Goal: Task Accomplishment & Management: Manage account settings

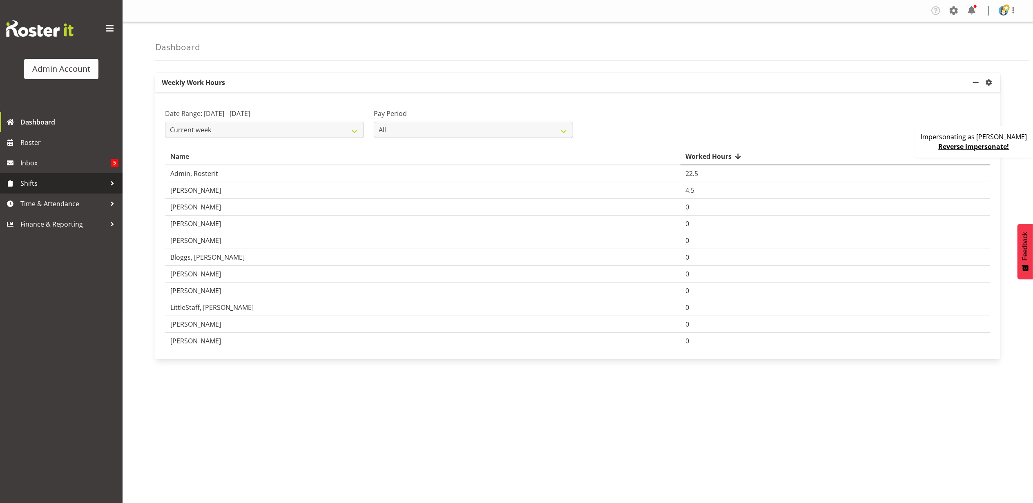
click at [51, 177] on span "Shifts" at bounding box center [63, 183] width 86 height 12
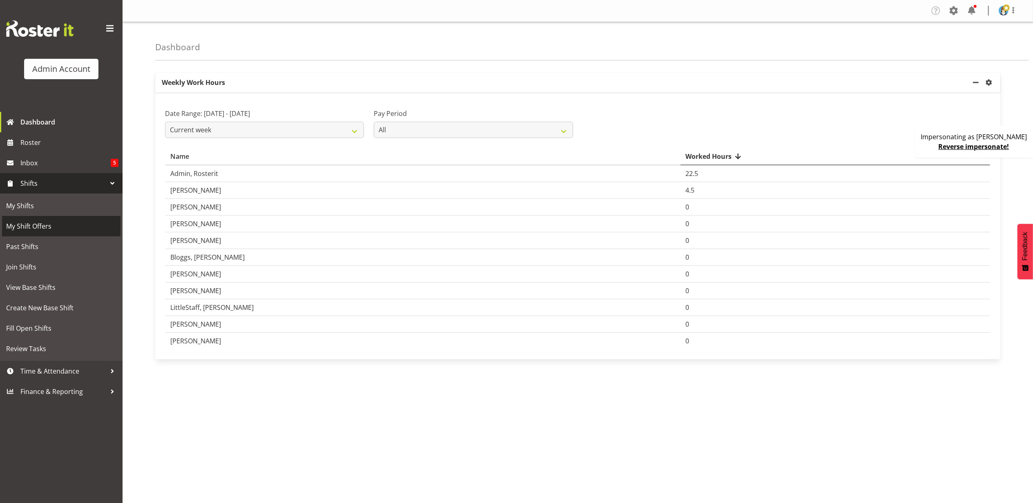
click at [63, 221] on span "My Shift Offers" at bounding box center [61, 226] width 110 height 12
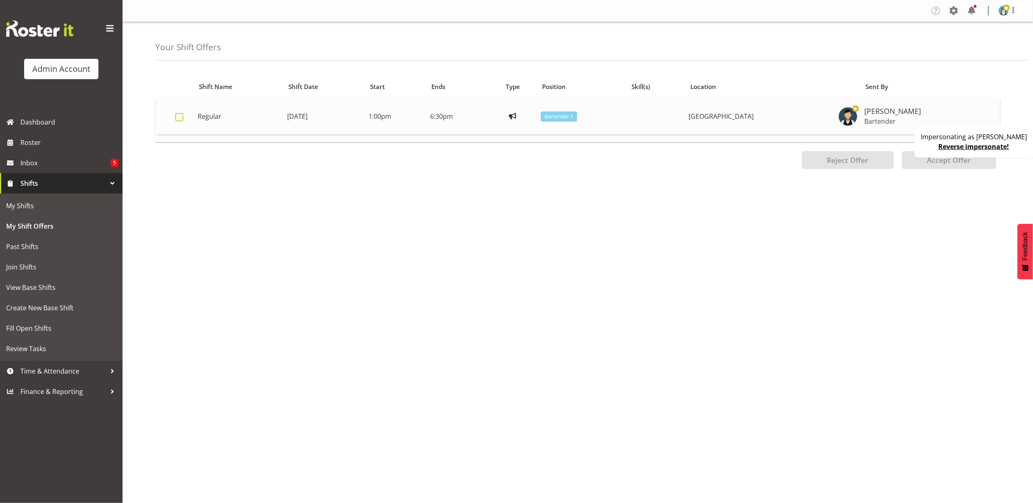
click at [176, 117] on span at bounding box center [179, 117] width 8 height 8
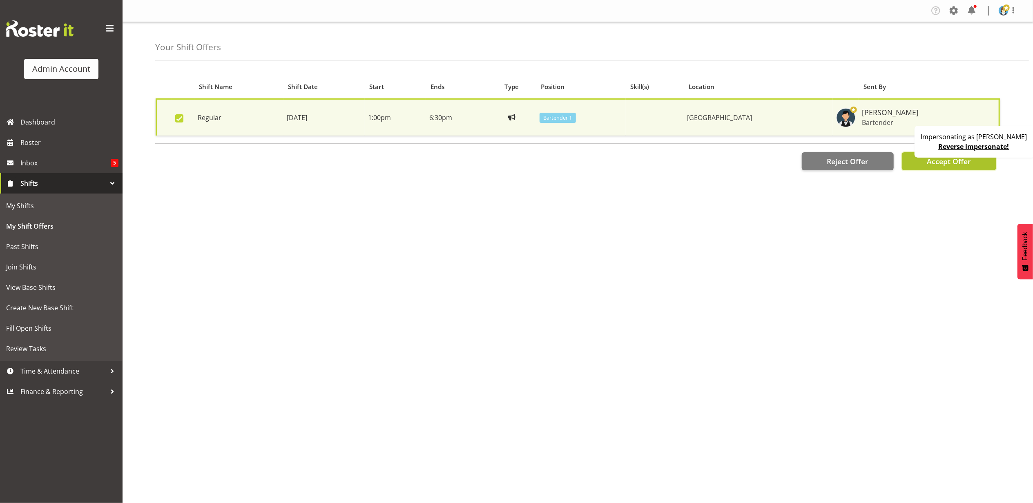
click at [920, 167] on button "Accept Offer" at bounding box center [949, 161] width 94 height 18
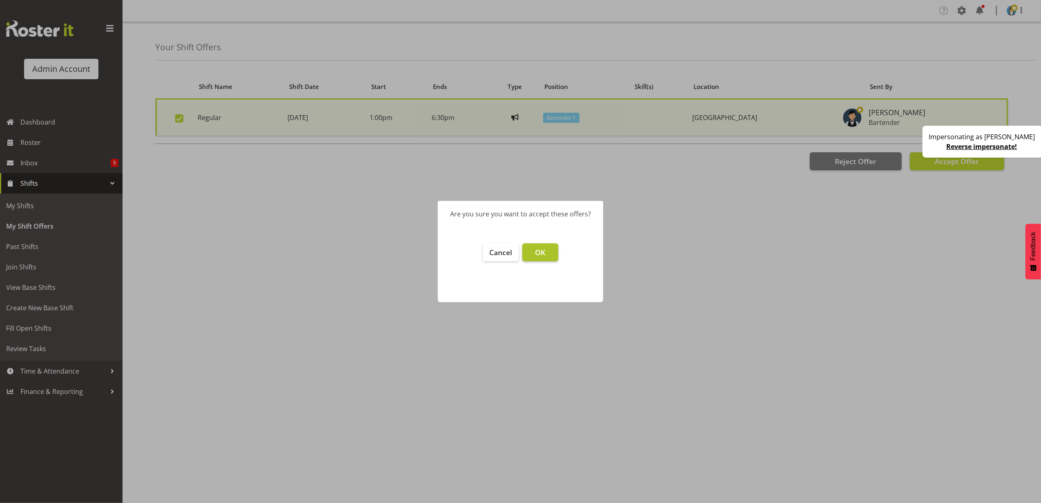
click at [540, 254] on span "OK" at bounding box center [540, 253] width 10 height 10
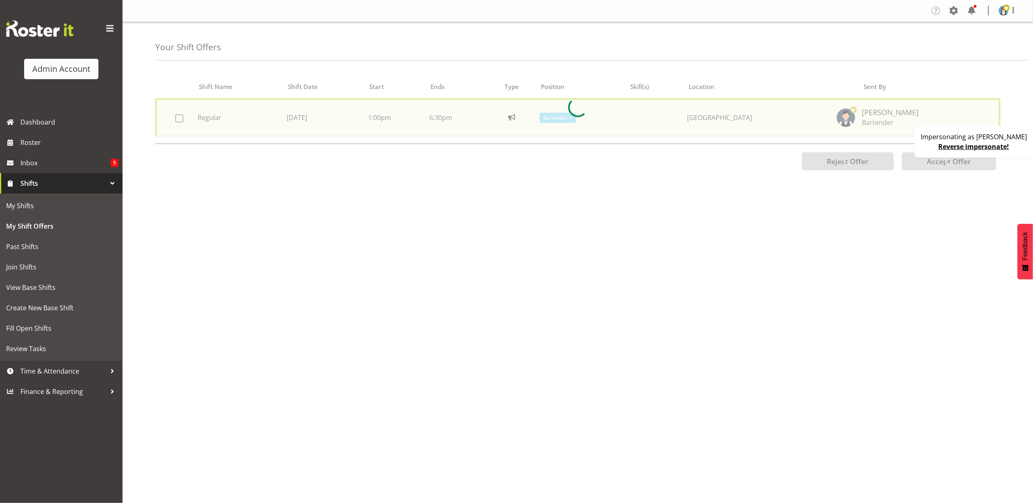
checkbox input "false"
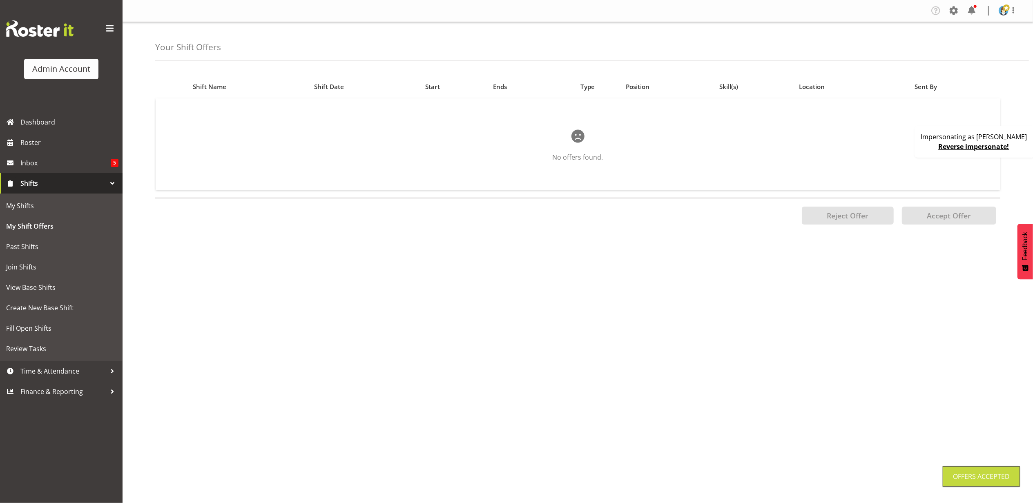
click at [980, 145] on link "Reverse impersonate!" at bounding box center [974, 146] width 71 height 9
